Goal: Find specific page/section: Find specific page/section

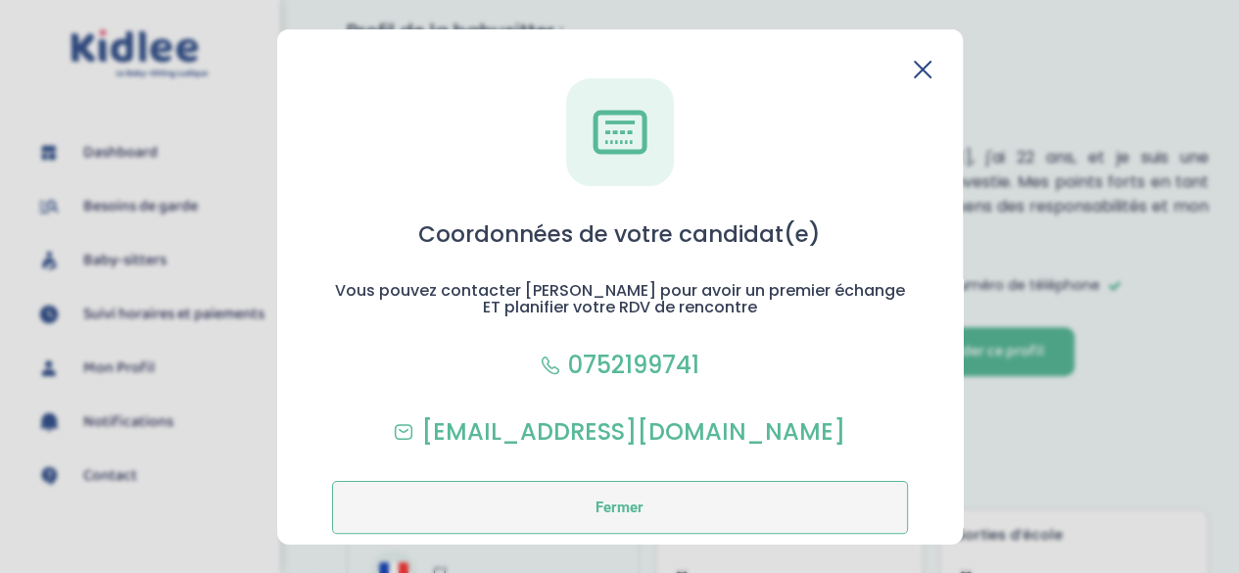
click at [678, 506] on button "Fermer" at bounding box center [620, 506] width 576 height 53
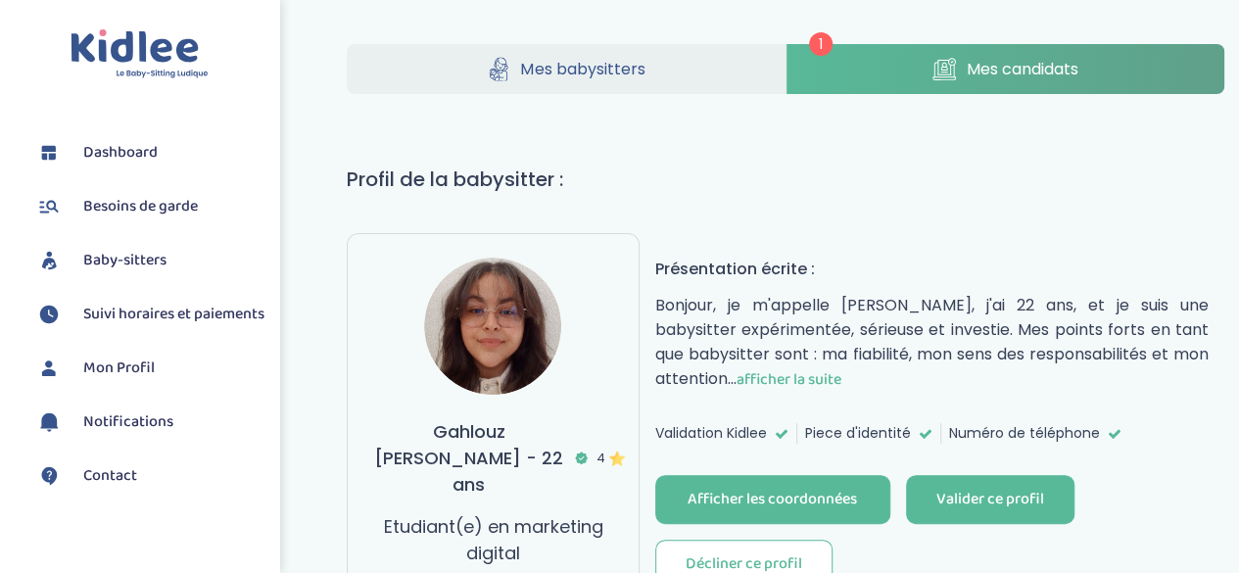
click at [1019, 83] on link "Mes candidats" at bounding box center [1005, 69] width 438 height 50
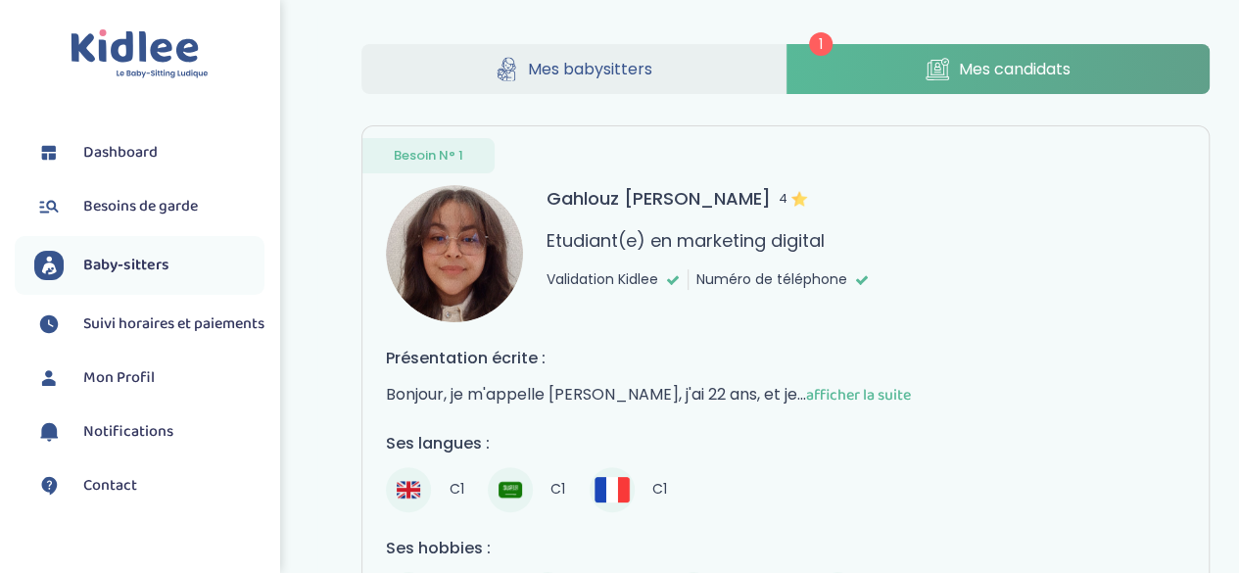
click at [631, 44] on link "Mes babysitters" at bounding box center [572, 69] width 423 height 50
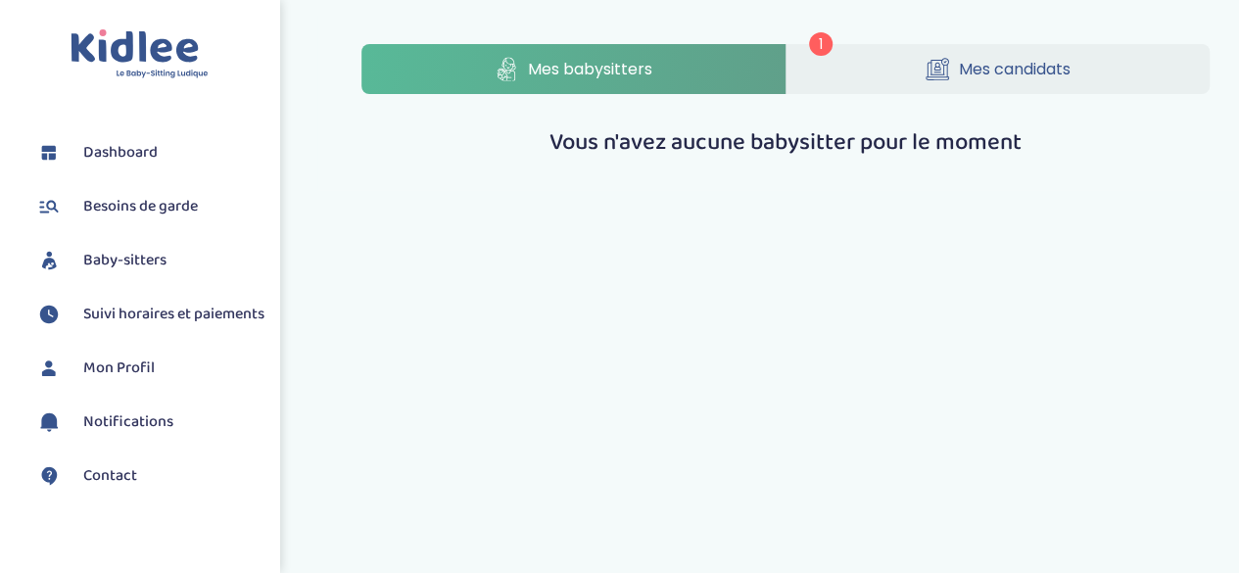
click at [1002, 64] on span "Mes candidats" at bounding box center [1014, 69] width 112 height 24
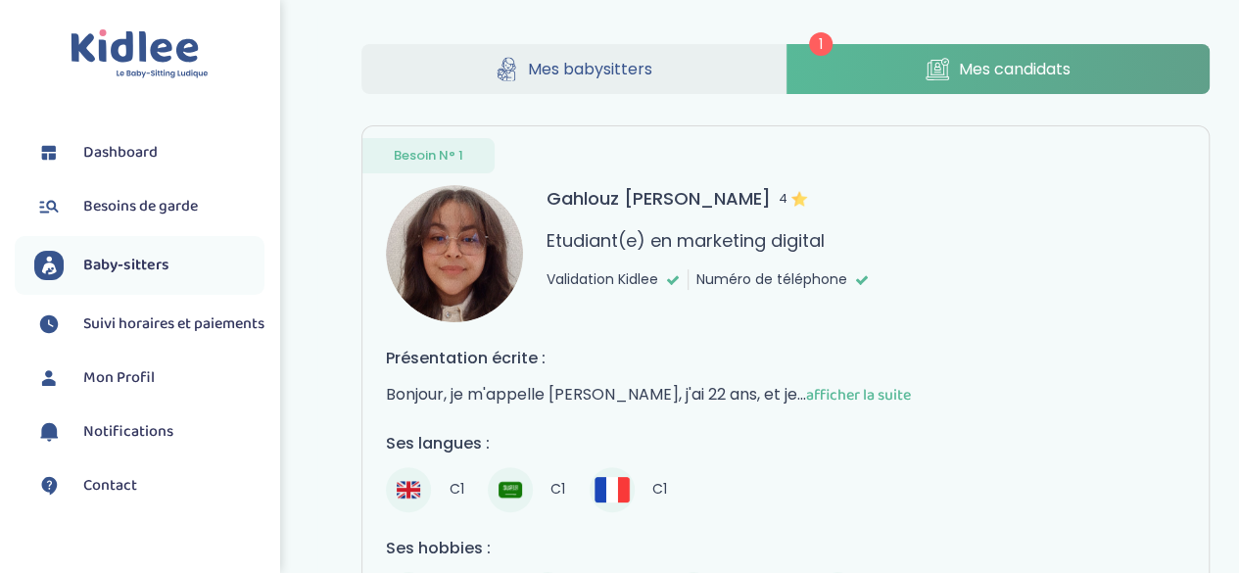
scroll to position [328, 0]
